Goal: Information Seeking & Learning: Find specific fact

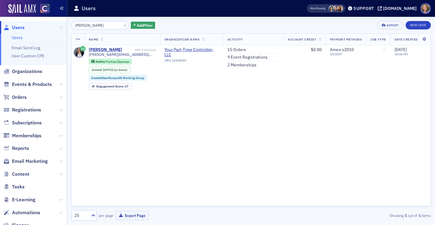
click at [62, 9] on icon "button" at bounding box center [62, 8] width 4 height 4
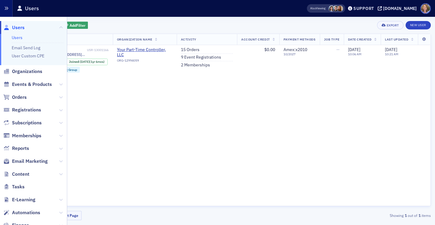
click at [7, 10] on icon "button" at bounding box center [6, 8] width 4 height 4
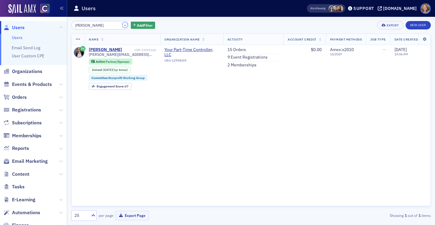
click at [122, 27] on button "×" at bounding box center [124, 24] width 5 height 5
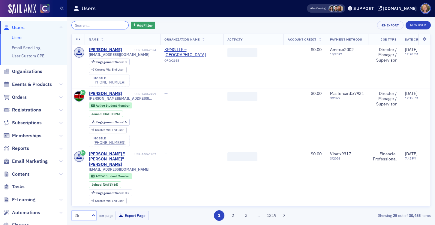
click at [89, 26] on input "search" at bounding box center [99, 25] width 57 height 8
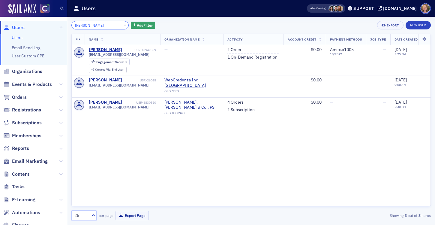
drag, startPoint x: 88, startPoint y: 25, endPoint x: 67, endPoint y: 24, distance: 20.1
click at [67, 24] on div "[PERSON_NAME] × Add Filter Export New User Name Organization Name Activity Acco…" at bounding box center [251, 121] width 368 height 208
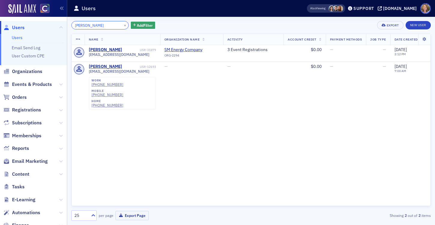
type input "[PERSON_NAME]"
